Goal: Transaction & Acquisition: Purchase product/service

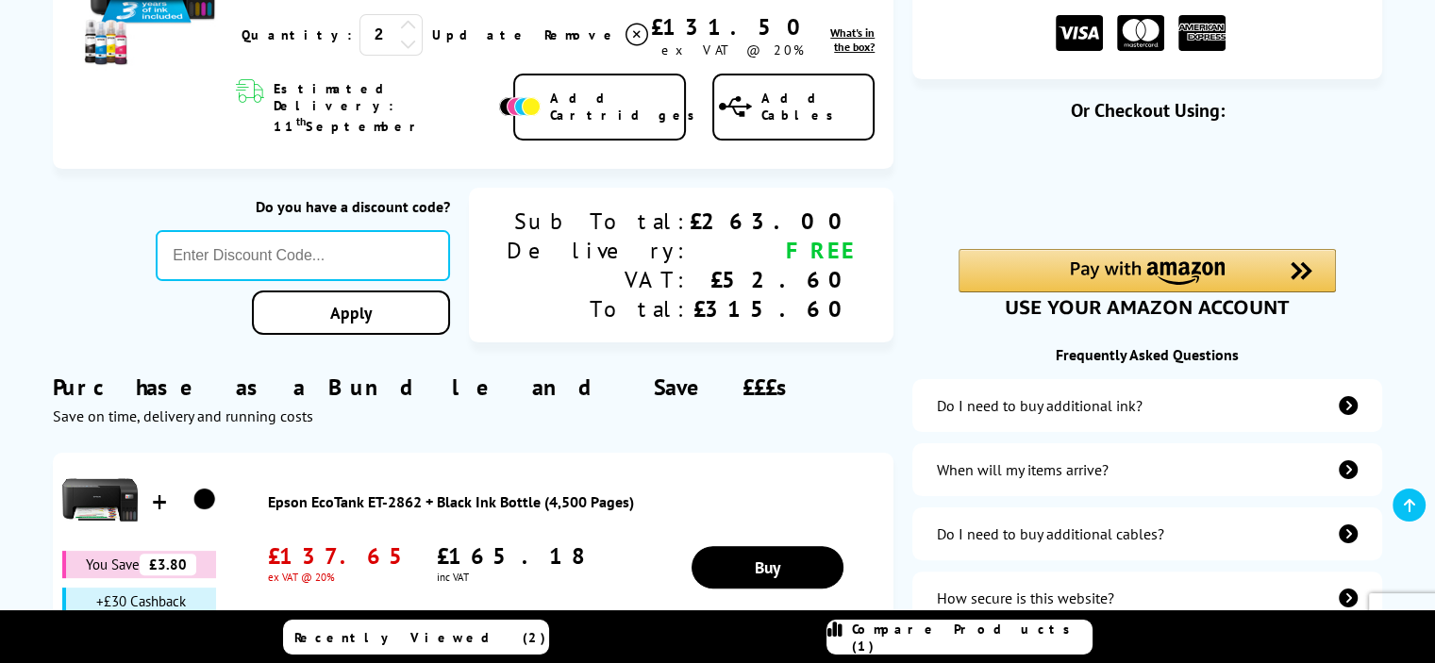
scroll to position [377, 0]
click at [400, 25] on icon at bounding box center [408, 25] width 17 height 17
click at [400, 44] on icon at bounding box center [408, 43] width 17 height 17
click at [755, 376] on div "Purchase as a Bundle and Save £££s Save on time, delivery and running costs" at bounding box center [474, 384] width 842 height 81
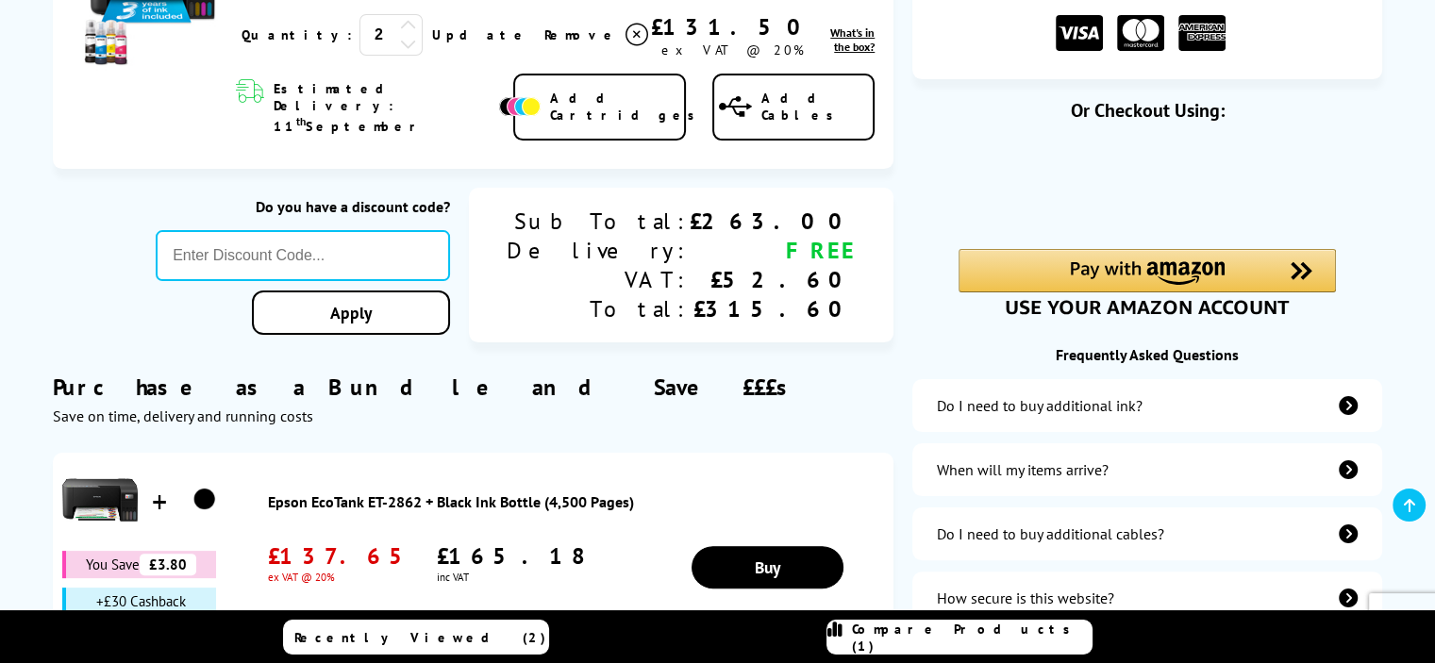
click at [702, 18] on div "£131.50" at bounding box center [732, 26] width 163 height 29
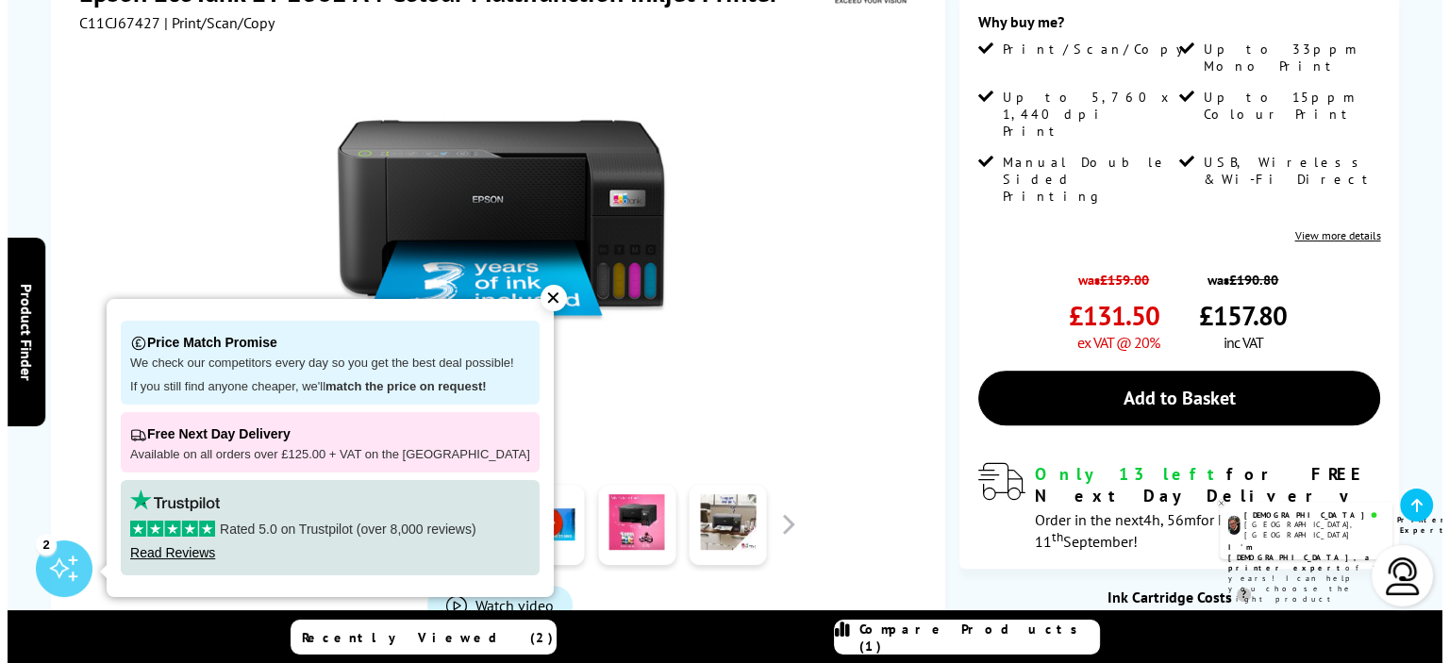
scroll to position [566, 0]
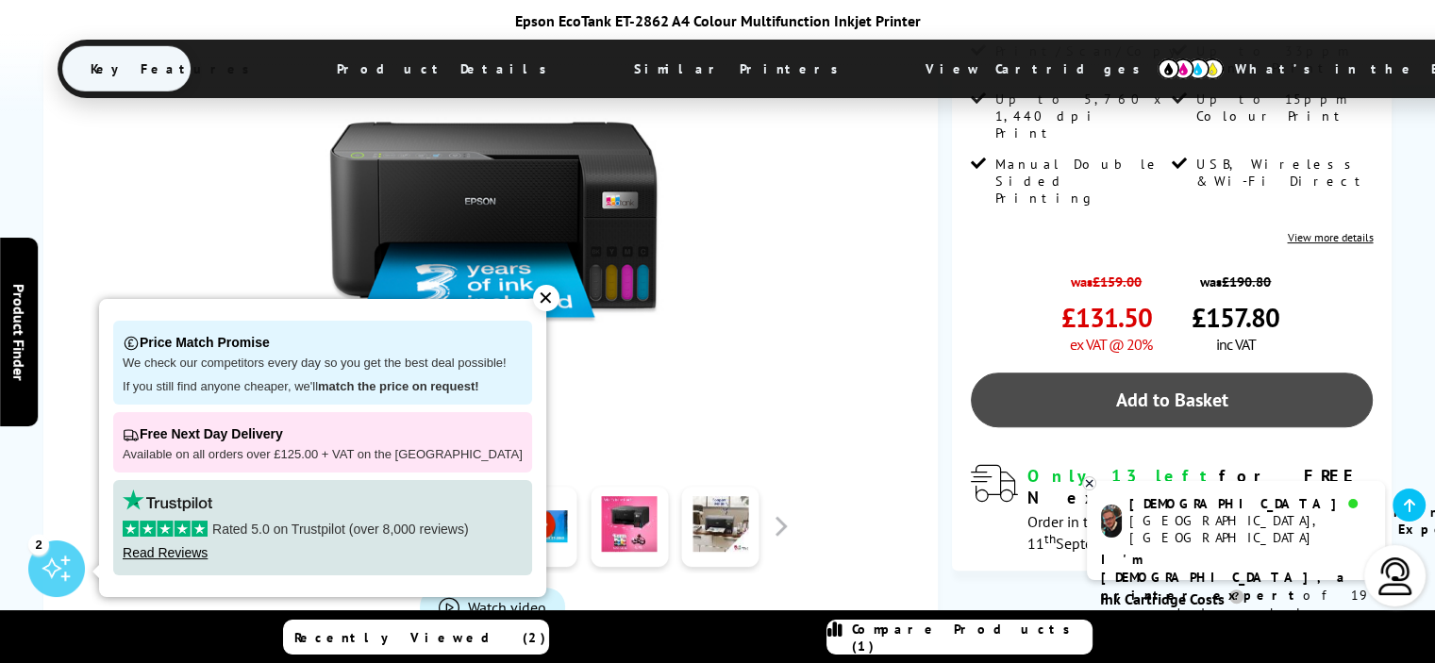
click at [1144, 373] on link "Add to Basket" at bounding box center [1172, 400] width 403 height 55
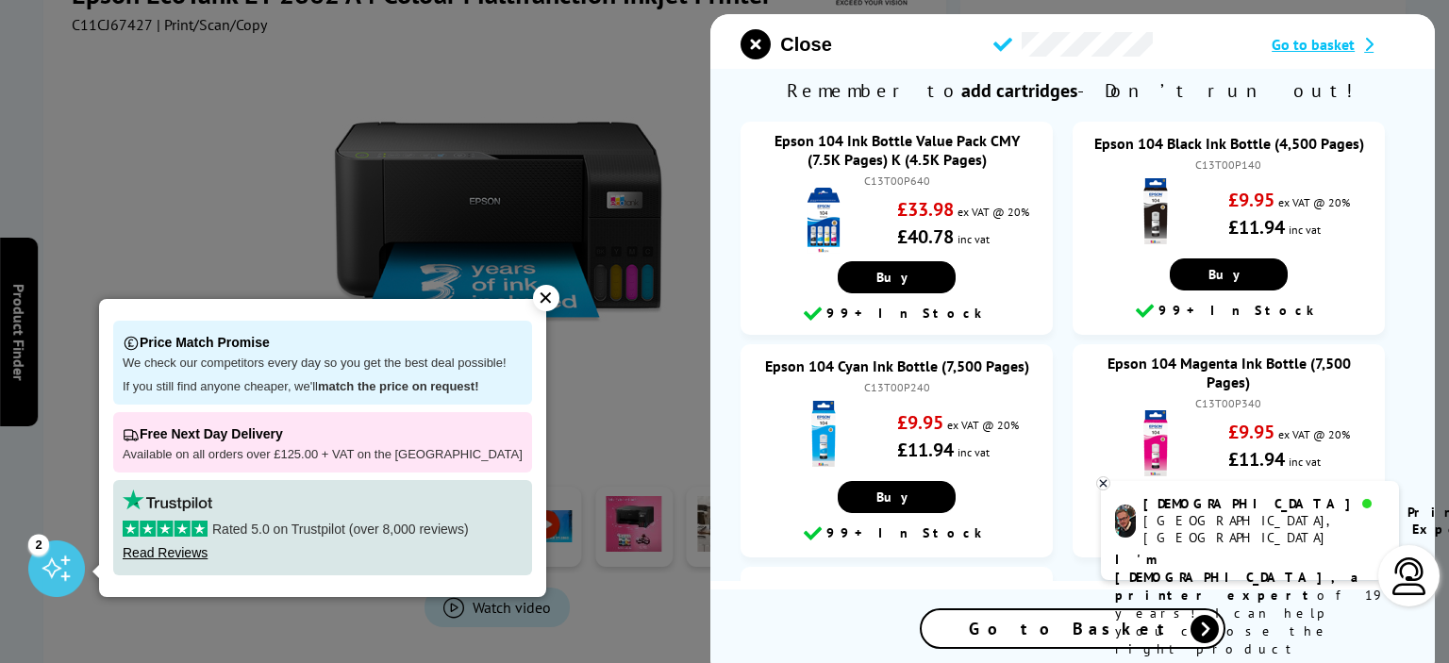
click at [1049, 628] on span "Go to Basket" at bounding box center [1073, 629] width 208 height 22
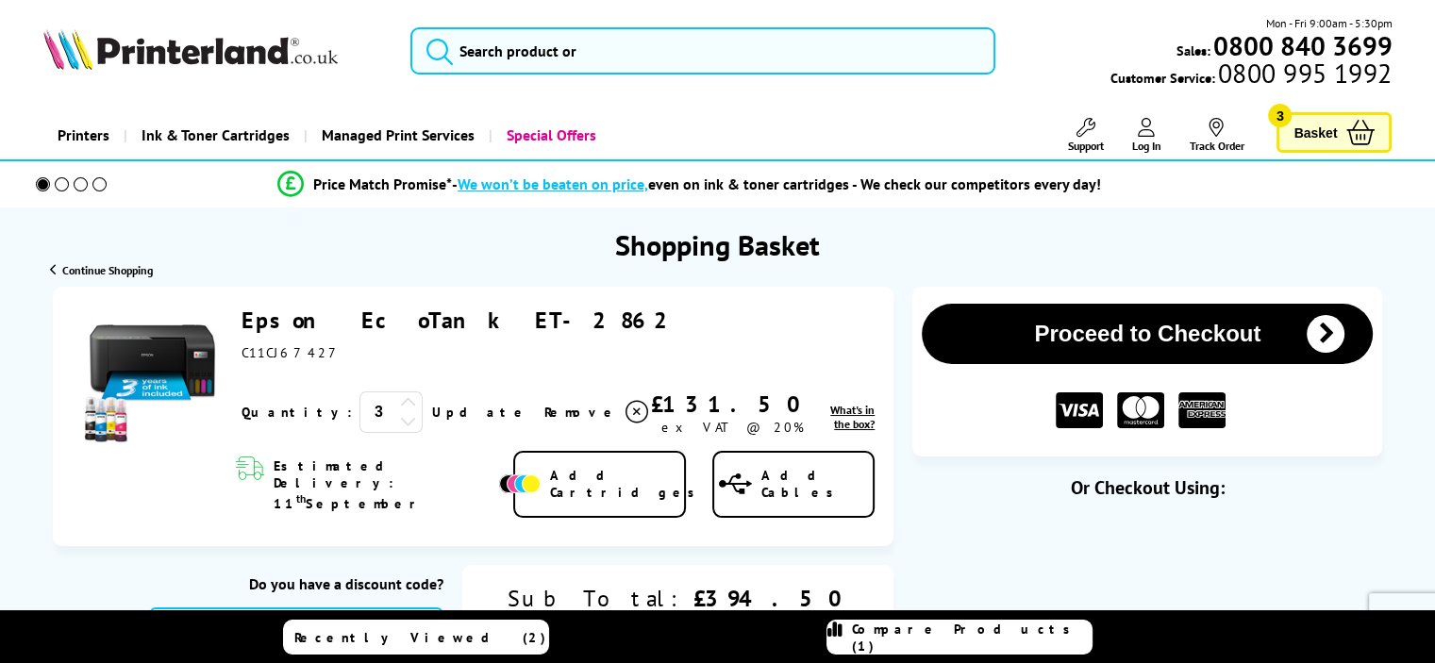
scroll to position [189, 0]
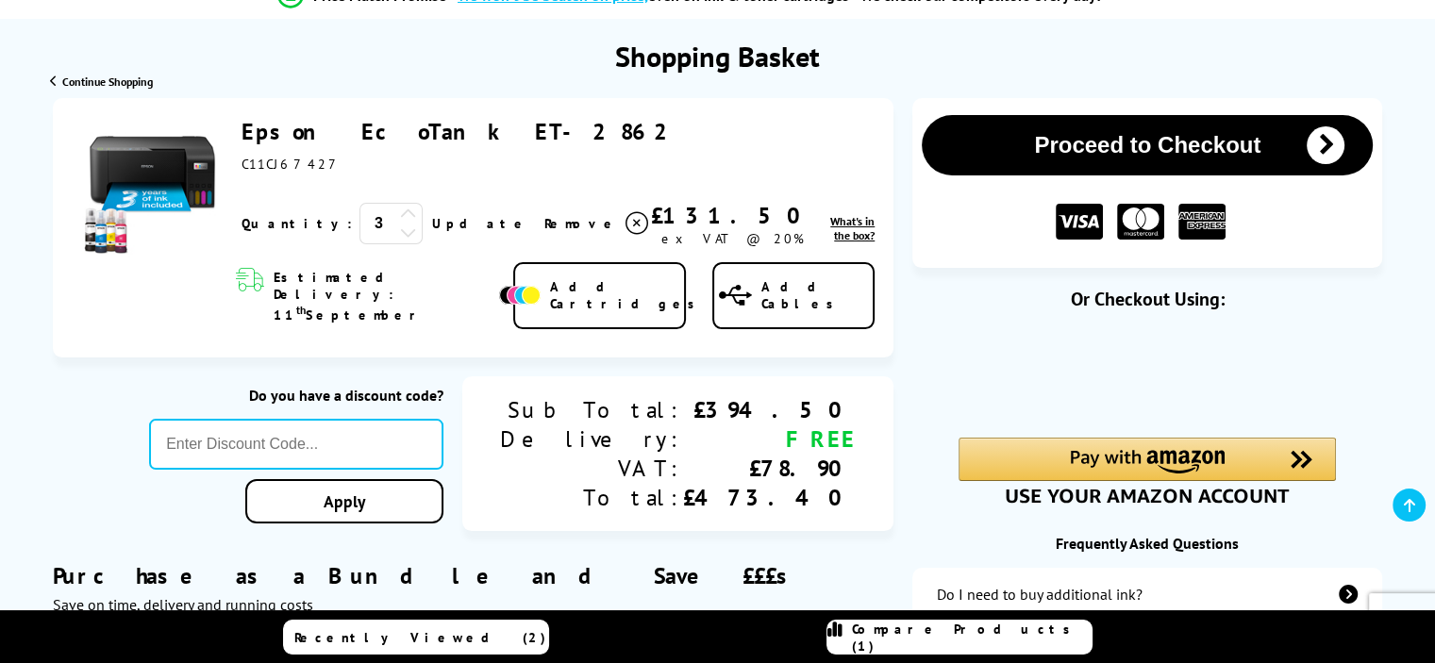
click at [400, 237] on icon at bounding box center [408, 232] width 17 height 17
click at [400, 236] on icon at bounding box center [408, 232] width 17 height 17
click at [891, 387] on div "Sub Total: Delivery: VAT: Total: £394.50 FREE £78.90 £473.40" at bounding box center [677, 453] width 431 height 155
click at [1107, 143] on button "Proceed to Checkout" at bounding box center [1147, 145] width 451 height 60
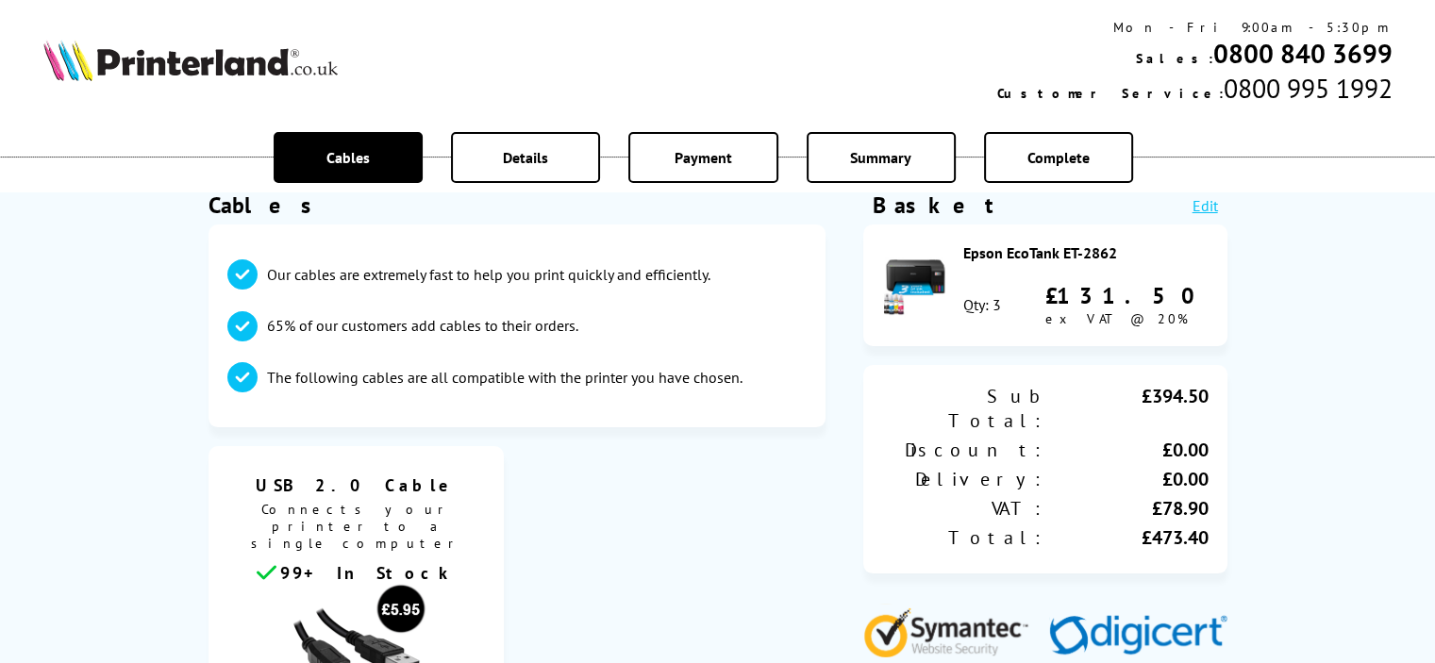
scroll to position [94, 0]
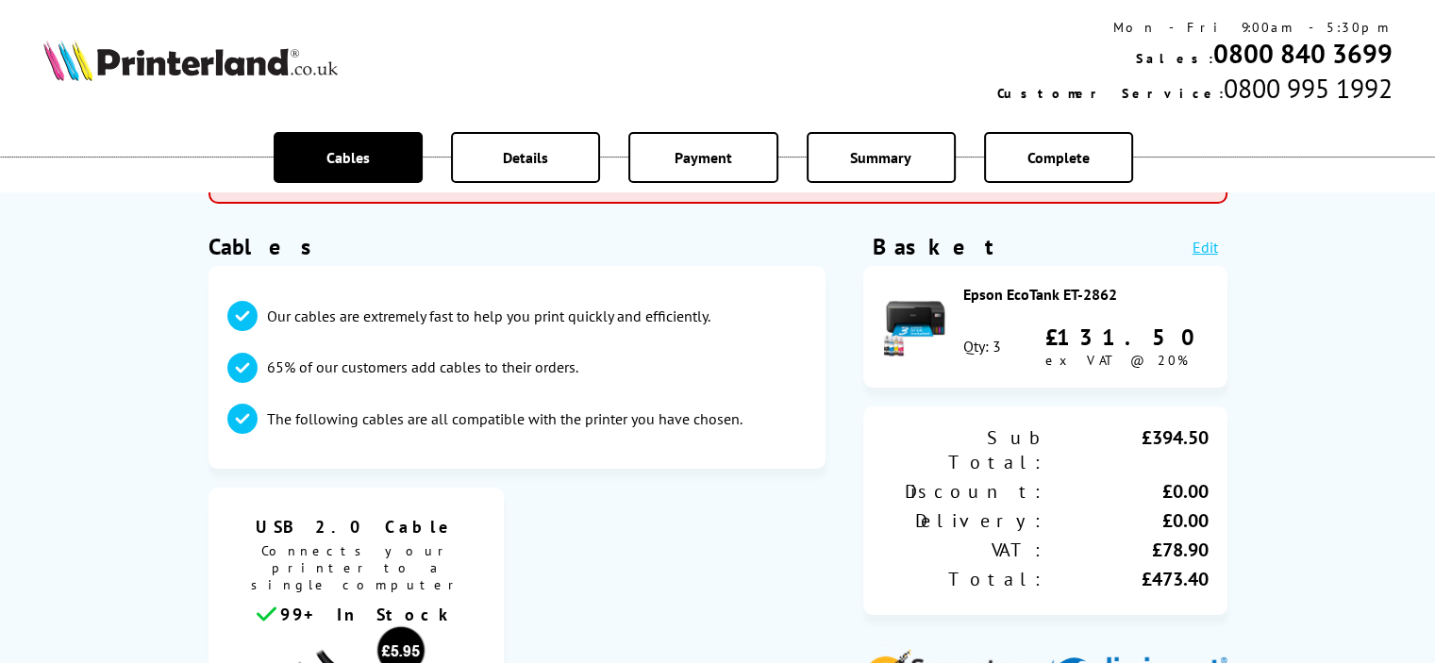
click at [994, 346] on div "Qty: 3" at bounding box center [982, 346] width 38 height 19
click at [1002, 344] on div "Qty: 3 £131.50 ex VAT @ 20%" at bounding box center [1085, 346] width 245 height 46
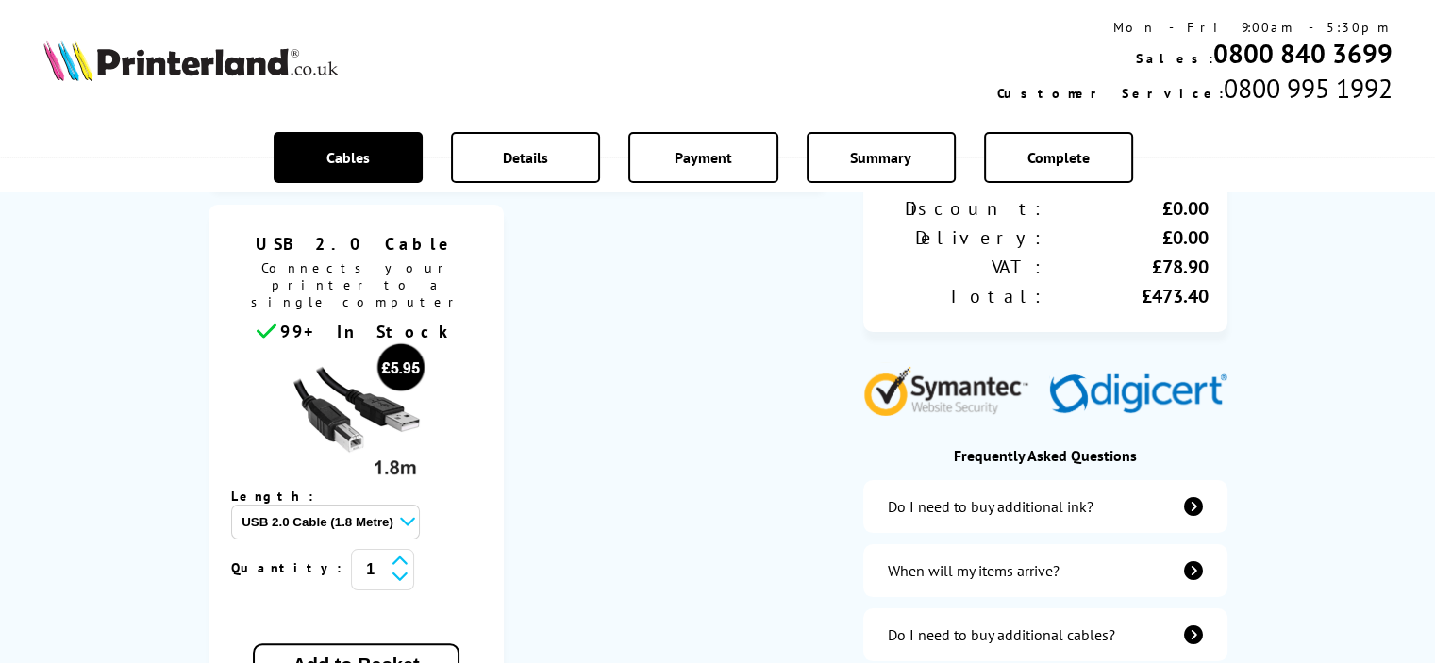
scroll to position [283, 0]
